Goal: Book appointment/travel/reservation

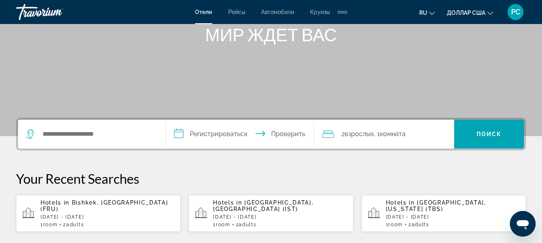
scroll to position [120, 0]
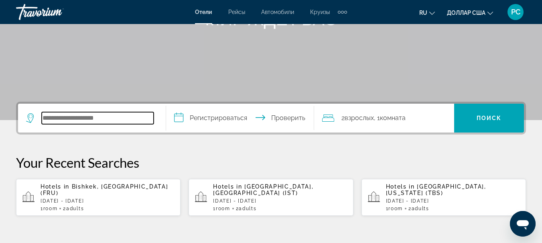
click at [88, 114] on input "Виджет поиска" at bounding box center [98, 118] width 112 height 12
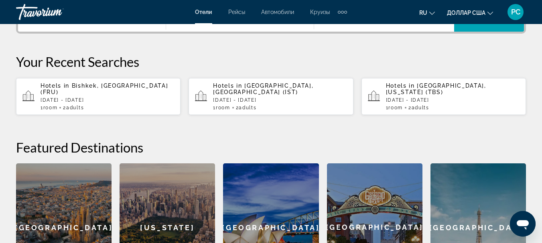
scroll to position [181, 0]
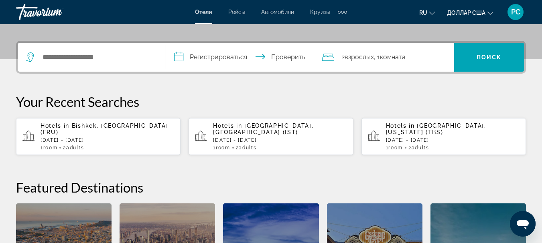
click at [407, 131] on div "Hotels in [GEOGRAPHIC_DATA], [US_STATE] (TBS) [DATE] - [DATE] 1 Room rooms 2 Ad…" at bounding box center [453, 137] width 134 height 28
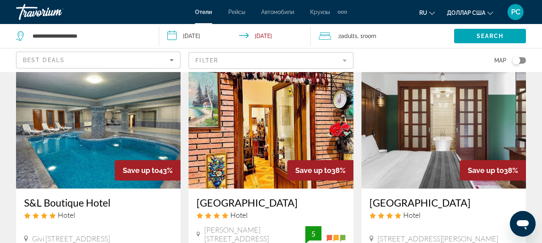
scroll to position [321, 0]
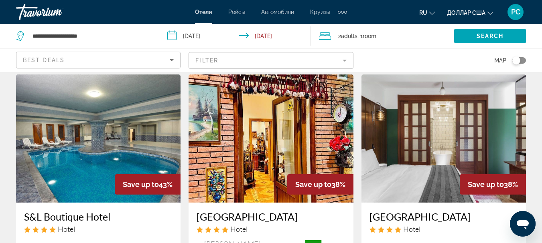
click at [98, 126] on img "Основное содержание" at bounding box center [98, 139] width 164 height 128
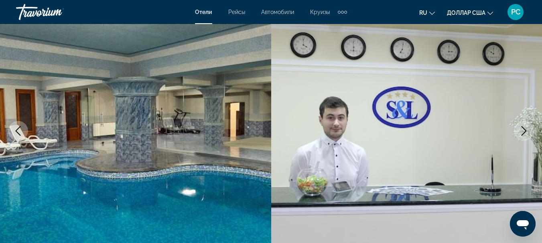
scroll to position [80, 0]
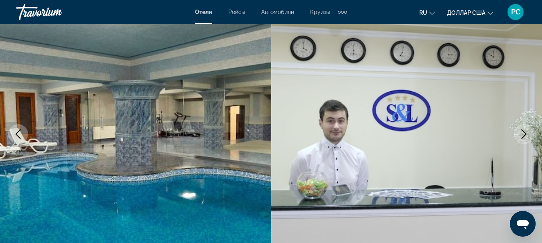
click at [523, 133] on icon "Next image" at bounding box center [524, 135] width 10 height 10
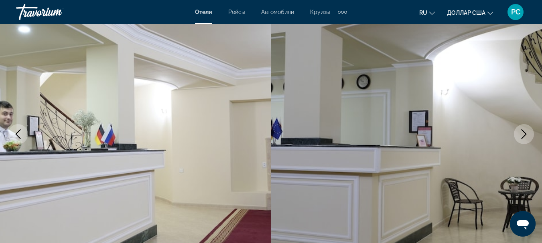
click at [523, 133] on icon "Next image" at bounding box center [524, 135] width 10 height 10
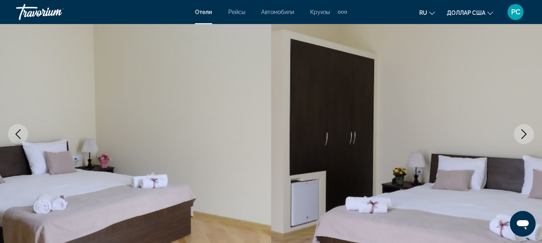
click at [523, 133] on icon "Next image" at bounding box center [524, 135] width 10 height 10
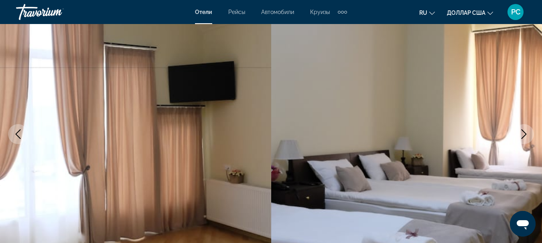
click at [525, 133] on icon "Next image" at bounding box center [524, 135] width 10 height 10
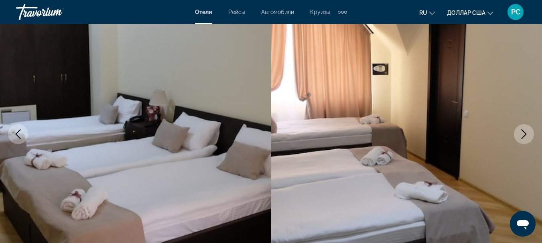
click at [525, 133] on icon "Next image" at bounding box center [524, 135] width 10 height 10
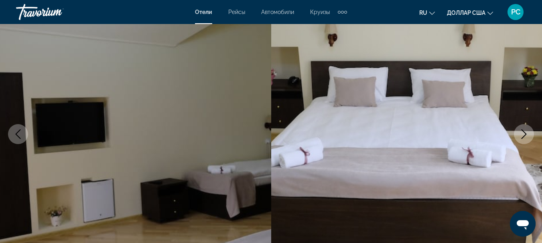
click at [525, 133] on icon "Next image" at bounding box center [524, 135] width 10 height 10
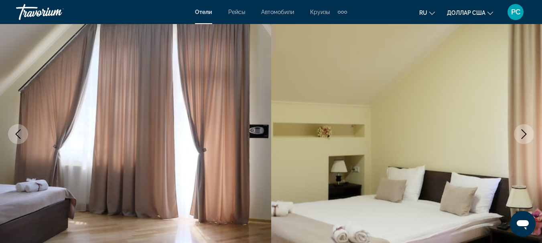
click at [520, 132] on icon "Next image" at bounding box center [524, 135] width 10 height 10
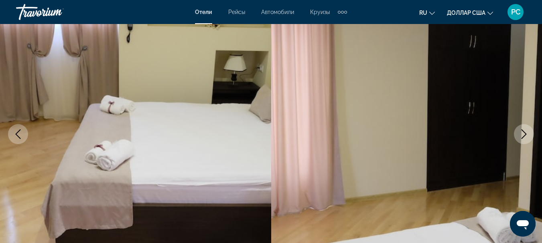
click at [524, 131] on icon "Next image" at bounding box center [524, 135] width 10 height 10
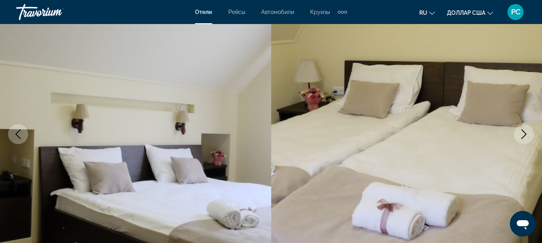
click at [524, 131] on icon "Next image" at bounding box center [524, 135] width 10 height 10
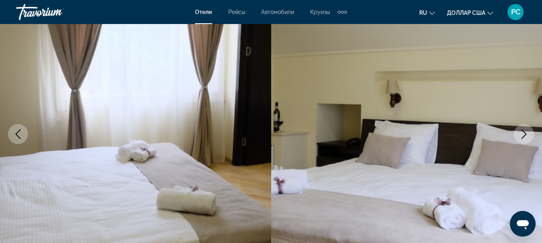
click at [524, 131] on icon "Next image" at bounding box center [524, 135] width 10 height 10
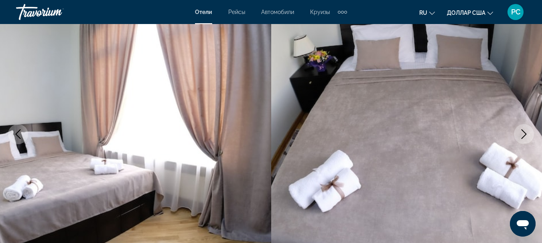
click at [524, 131] on icon "Next image" at bounding box center [524, 135] width 10 height 10
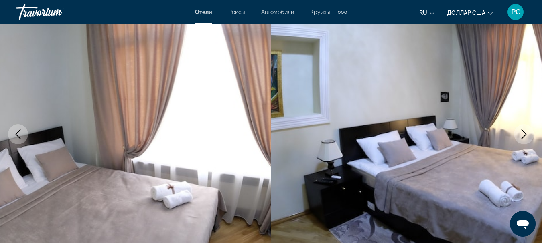
click at [524, 131] on icon "Next image" at bounding box center [524, 135] width 10 height 10
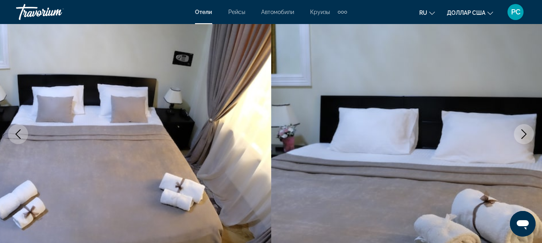
click at [524, 131] on icon "Next image" at bounding box center [524, 135] width 10 height 10
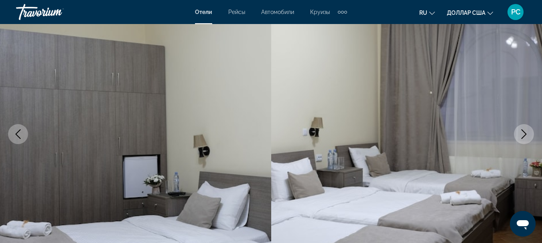
click at [524, 131] on icon "Next image" at bounding box center [524, 135] width 10 height 10
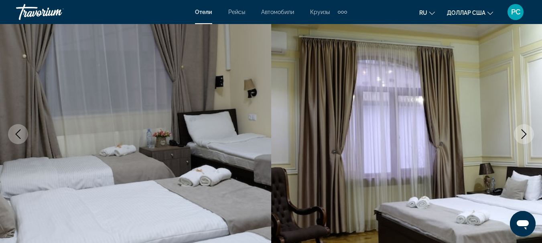
click at [525, 131] on icon "Next image" at bounding box center [524, 135] width 10 height 10
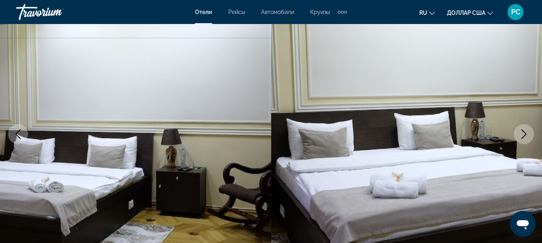
click at [525, 132] on icon "Next image" at bounding box center [524, 135] width 10 height 10
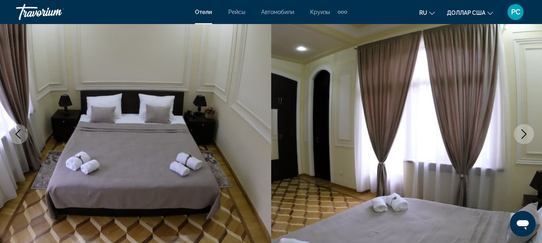
click at [525, 132] on icon "Next image" at bounding box center [524, 135] width 10 height 10
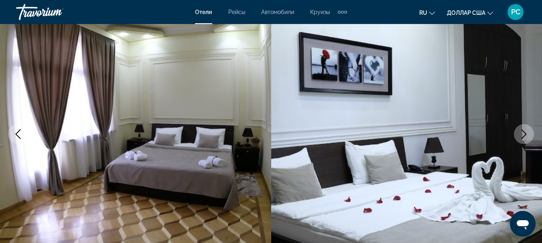
click at [525, 132] on icon "Next image" at bounding box center [524, 135] width 10 height 10
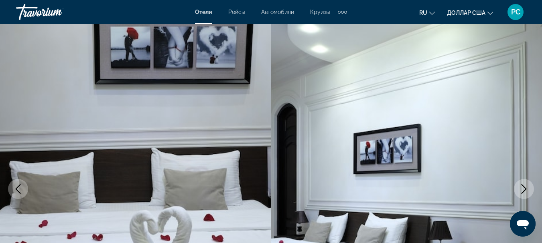
scroll to position [0, 0]
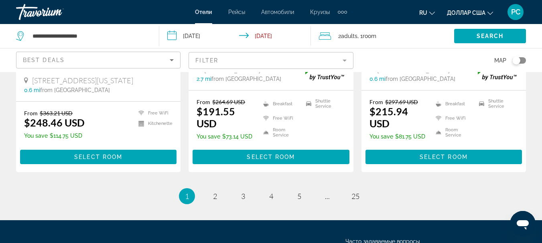
scroll to position [1123, 0]
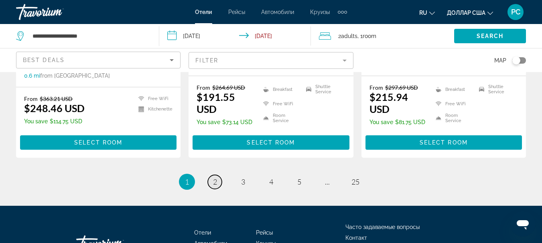
click at [215, 178] on span "2" at bounding box center [215, 182] width 4 height 9
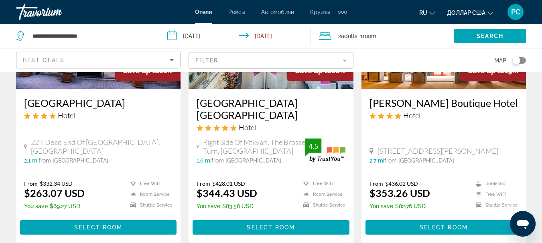
scroll to position [1123, 0]
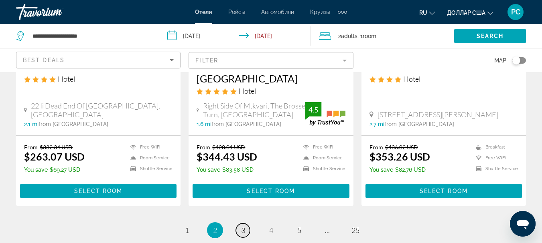
click at [243, 226] on span "3" at bounding box center [243, 230] width 4 height 9
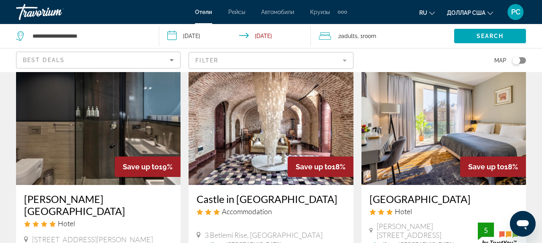
scroll to position [40, 0]
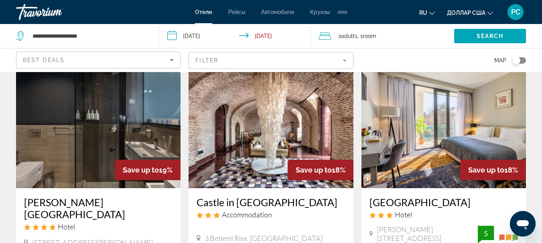
click at [264, 37] on input "**********" at bounding box center [236, 37] width 154 height 26
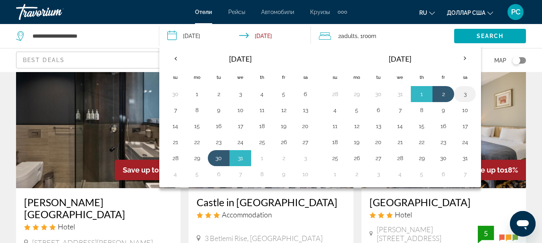
click at [465, 93] on button "3" at bounding box center [464, 94] width 13 height 11
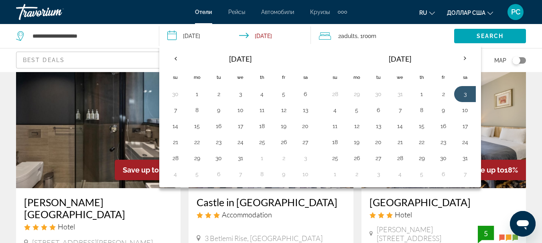
click at [173, 38] on input "**********" at bounding box center [236, 37] width 154 height 26
click at [264, 35] on input "**********" at bounding box center [236, 37] width 154 height 26
click at [484, 35] on span "Search" at bounding box center [490, 36] width 27 height 6
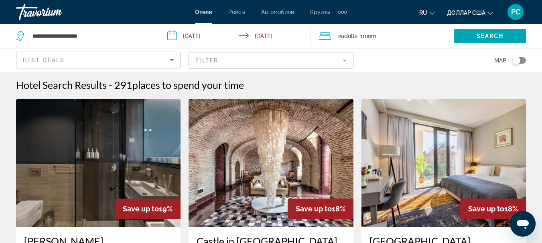
scroll to position [0, 0]
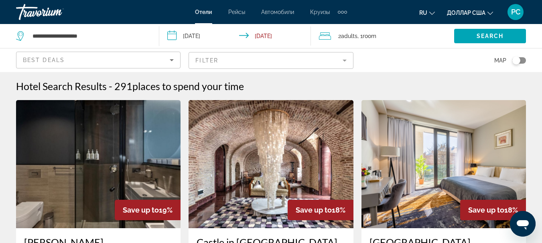
click at [174, 35] on input "**********" at bounding box center [236, 37] width 154 height 26
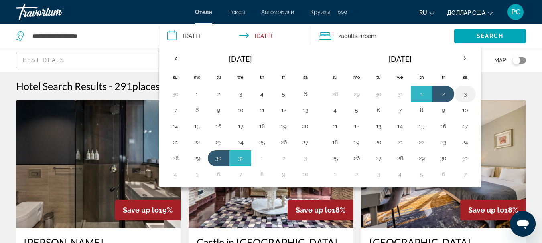
click at [462, 95] on button "3" at bounding box center [464, 94] width 13 height 11
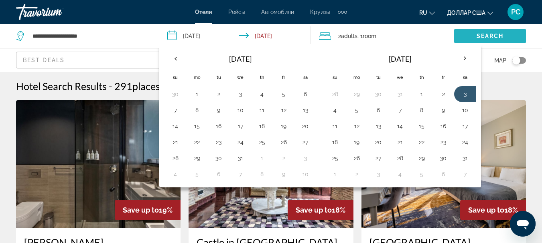
click at [480, 32] on span "Search widget" at bounding box center [490, 35] width 72 height 19
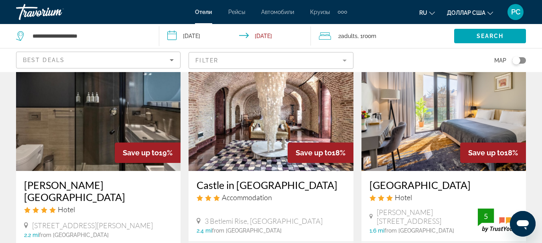
scroll to position [40, 0]
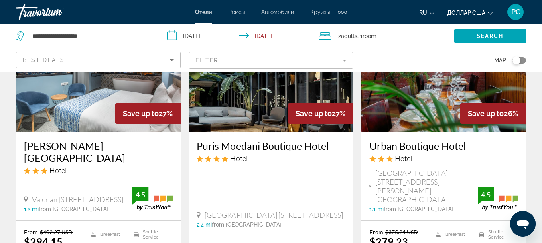
scroll to position [120, 0]
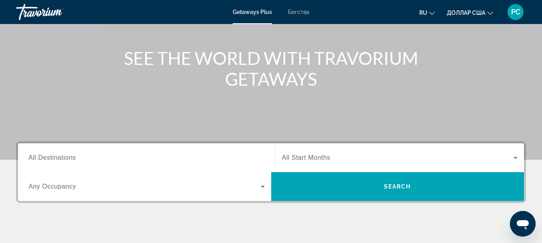
scroll to position [80, 0]
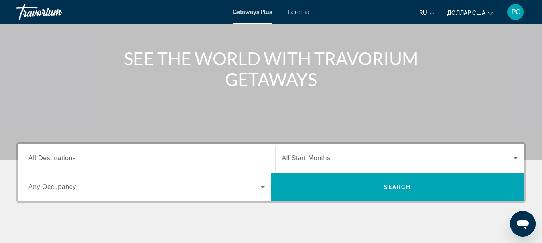
click at [59, 161] on span "All Destinations" at bounding box center [51, 158] width 47 height 7
click at [59, 161] on input "Destination All Destinations" at bounding box center [146, 159] width 236 height 10
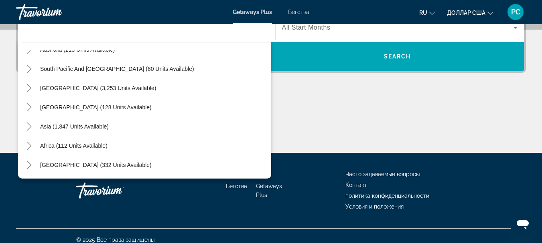
scroll to position [219, 0]
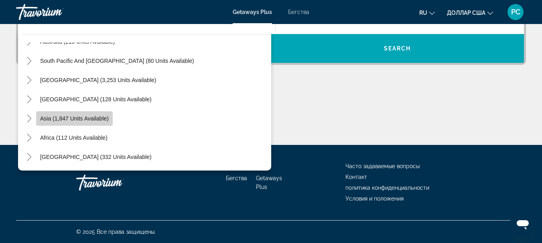
click at [67, 118] on span "Asia (1,847 units available)" at bounding box center [74, 119] width 69 height 6
type input "**********"
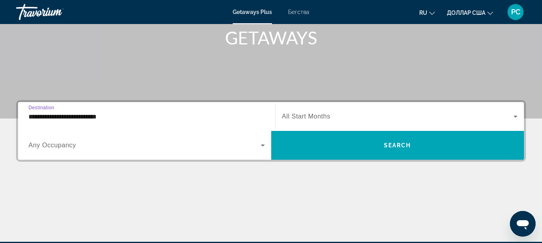
scroll to position [116, 0]
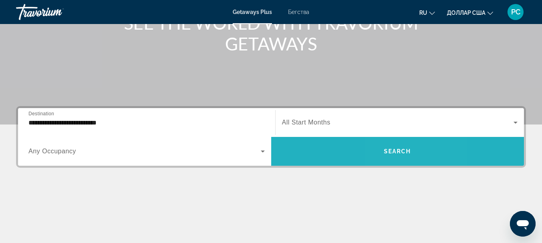
click at [394, 151] on span "Search" at bounding box center [397, 151] width 27 height 6
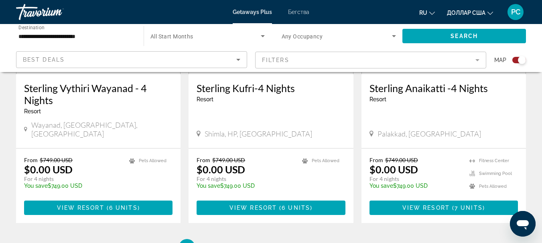
scroll to position [1324, 0]
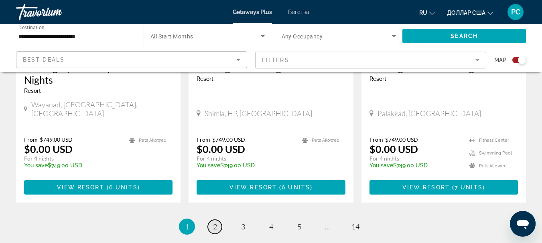
click at [216, 223] on span "2" at bounding box center [215, 227] width 4 height 9
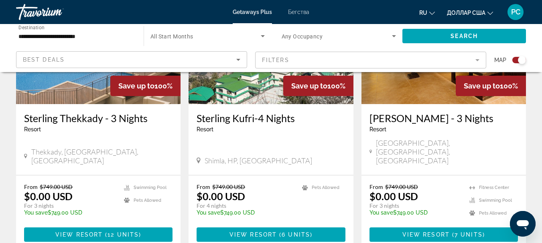
scroll to position [1291, 0]
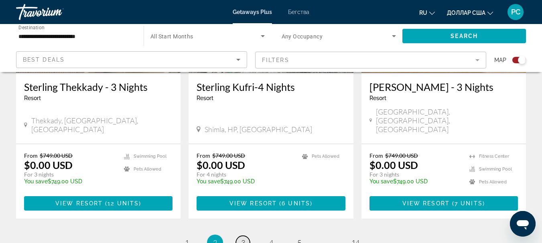
click at [242, 239] on span "3" at bounding box center [243, 243] width 4 height 9
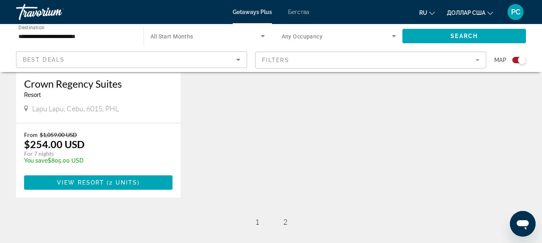
scroll to position [448, 0]
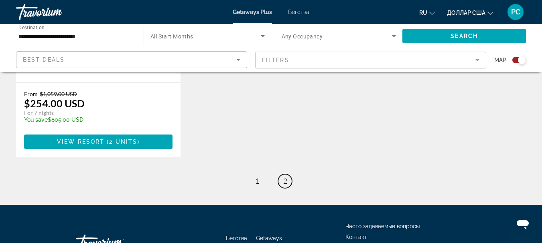
click at [285, 181] on span "2" at bounding box center [285, 181] width 4 height 9
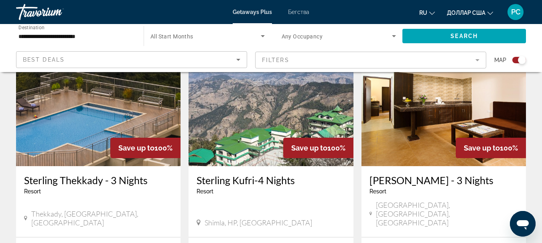
scroll to position [1243, 0]
